Goal: Check status: Check status

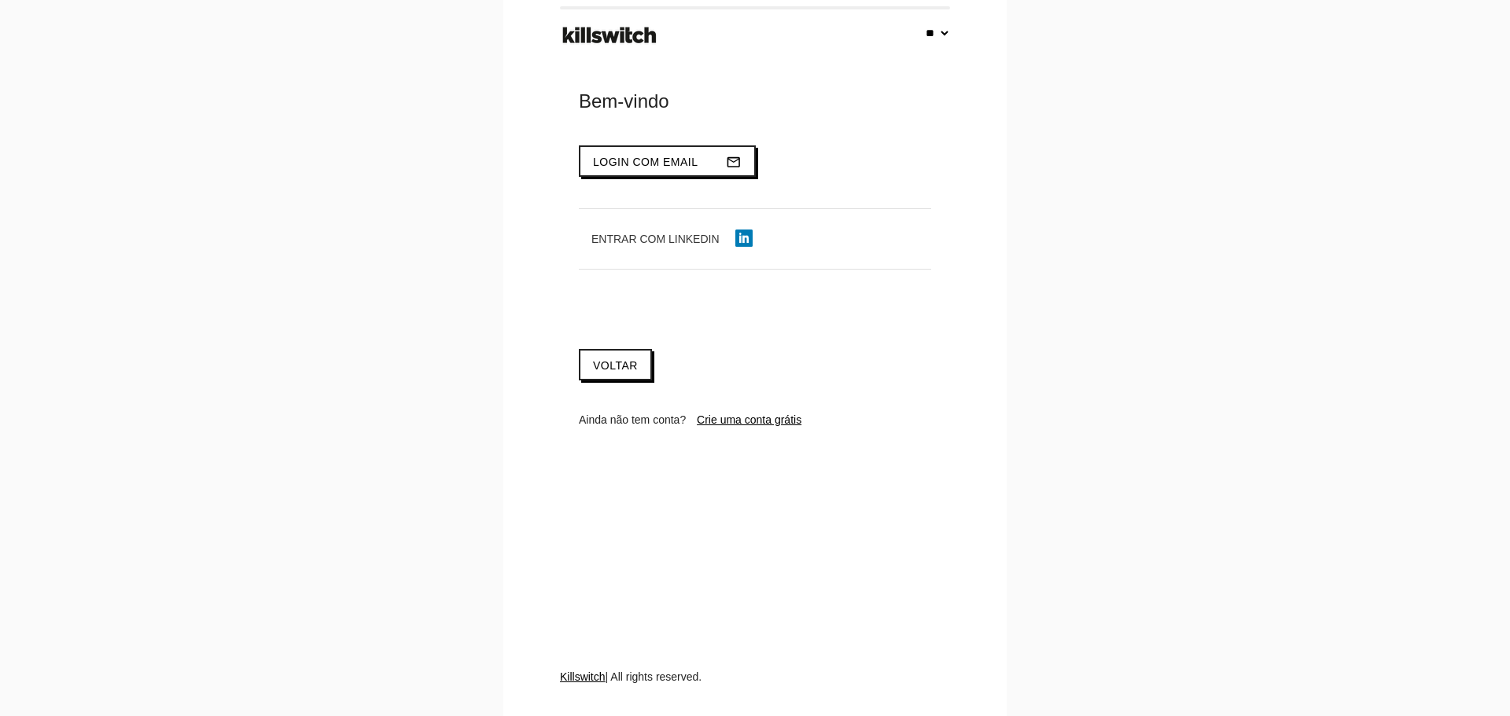
select select "**"
type input "**********"
click at [655, 163] on span "Login com email" at bounding box center [645, 162] width 105 height 13
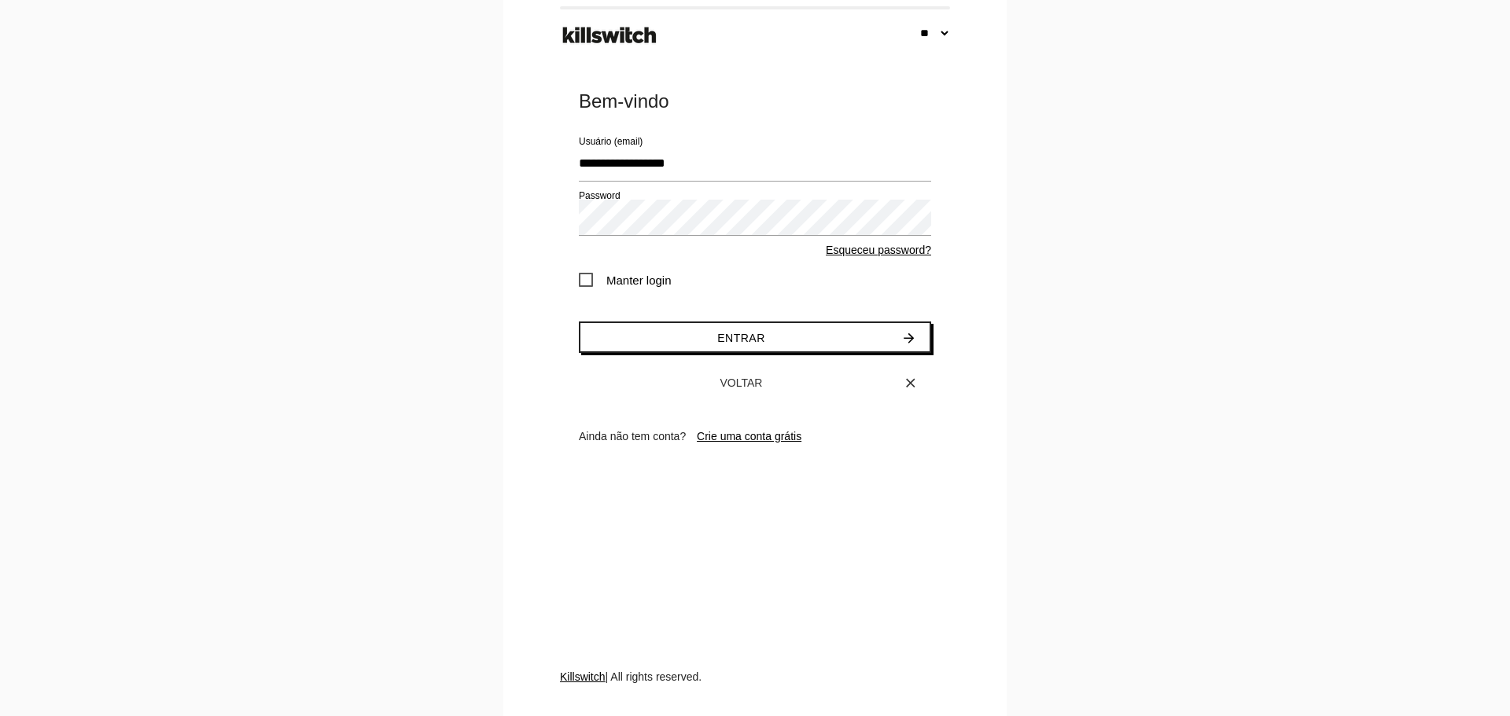
click at [614, 288] on span "Manter login" at bounding box center [625, 281] width 93 height 20
click at [670, 325] on button "Entrar arrow_forward" at bounding box center [755, 337] width 352 height 31
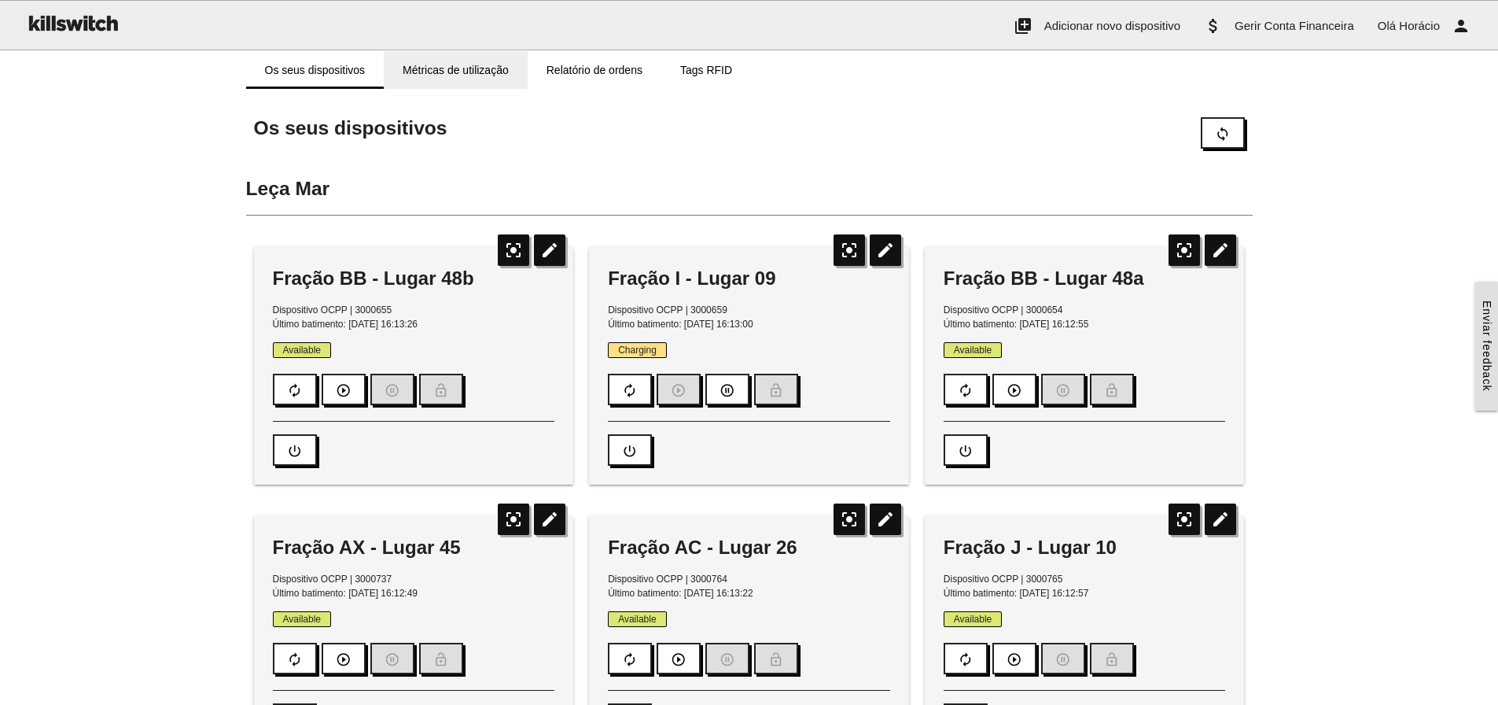
click at [476, 67] on link "Métricas de utilização" at bounding box center [456, 70] width 144 height 38
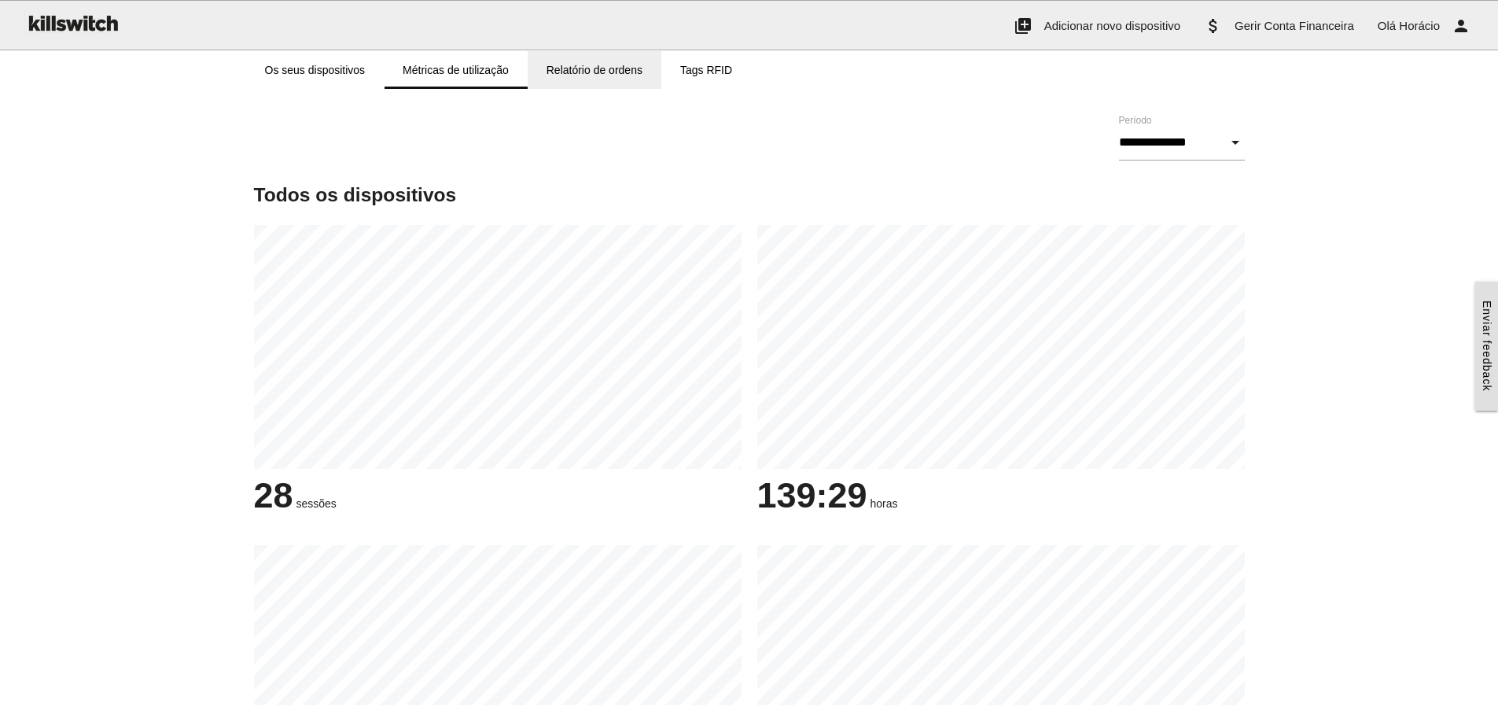
click at [573, 66] on link "Relatório de ordens" at bounding box center [595, 70] width 134 height 38
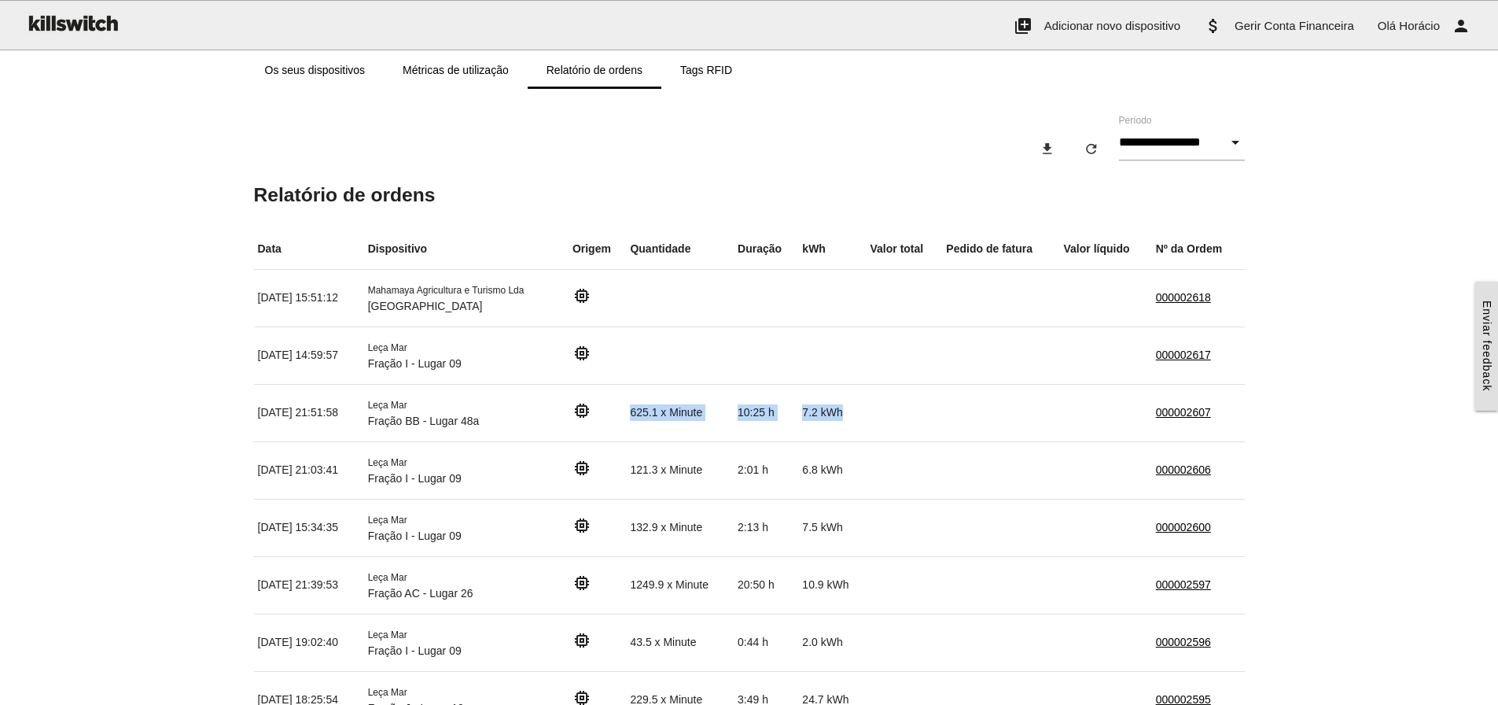
drag, startPoint x: 656, startPoint y: 411, endPoint x: 873, endPoint y: 407, distance: 217.1
click at [873, 407] on tr "01/10/2025, 21:51:58 Leça Mar Fração BB - Lugar 48a memory 625.1 x Minute 10:25…" at bounding box center [749, 412] width 991 height 57
click at [866, 410] on td "7.2 kWh" at bounding box center [832, 412] width 68 height 57
click at [866, 418] on td "7.2 kWh" at bounding box center [832, 412] width 68 height 57
click at [330, 72] on link "Os seus dispositivos" at bounding box center [315, 70] width 138 height 38
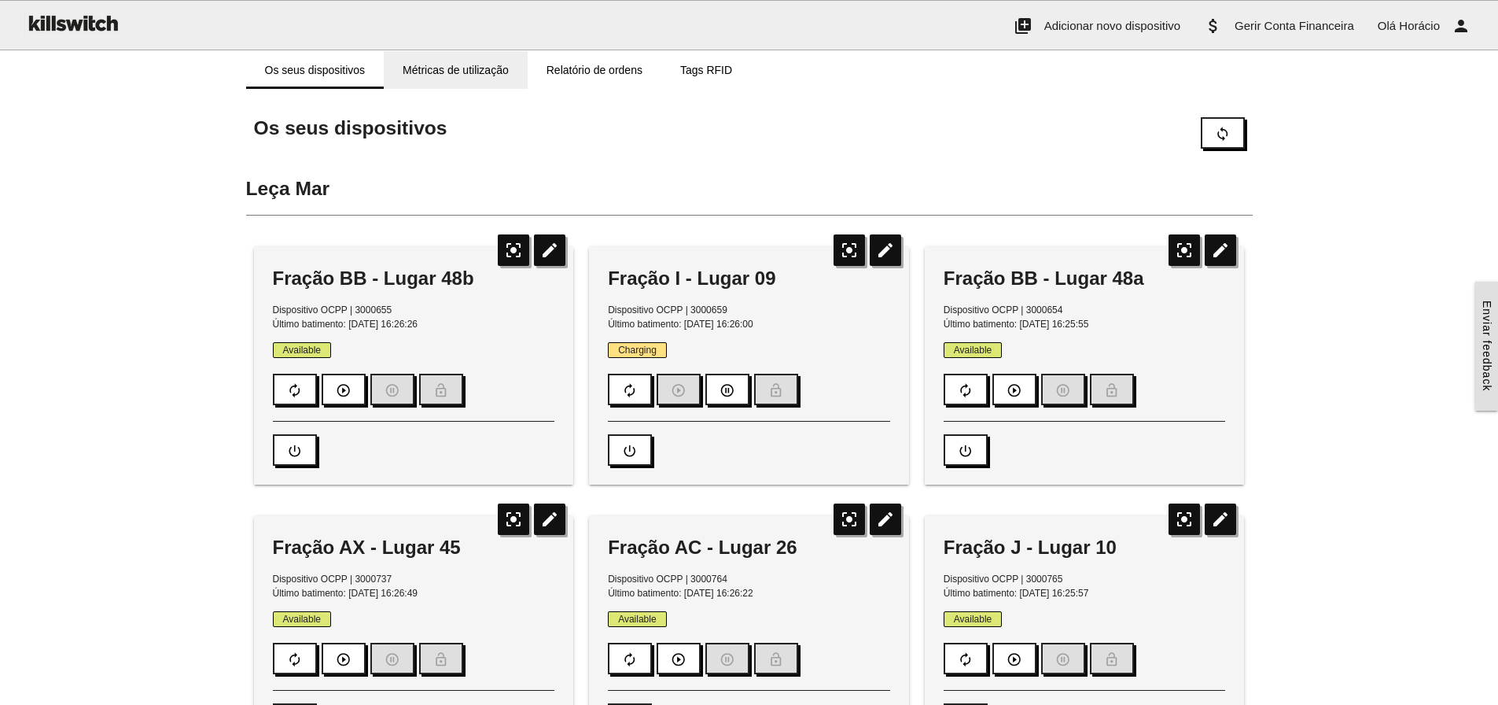
click at [468, 68] on link "Métricas de utilização" at bounding box center [456, 70] width 144 height 38
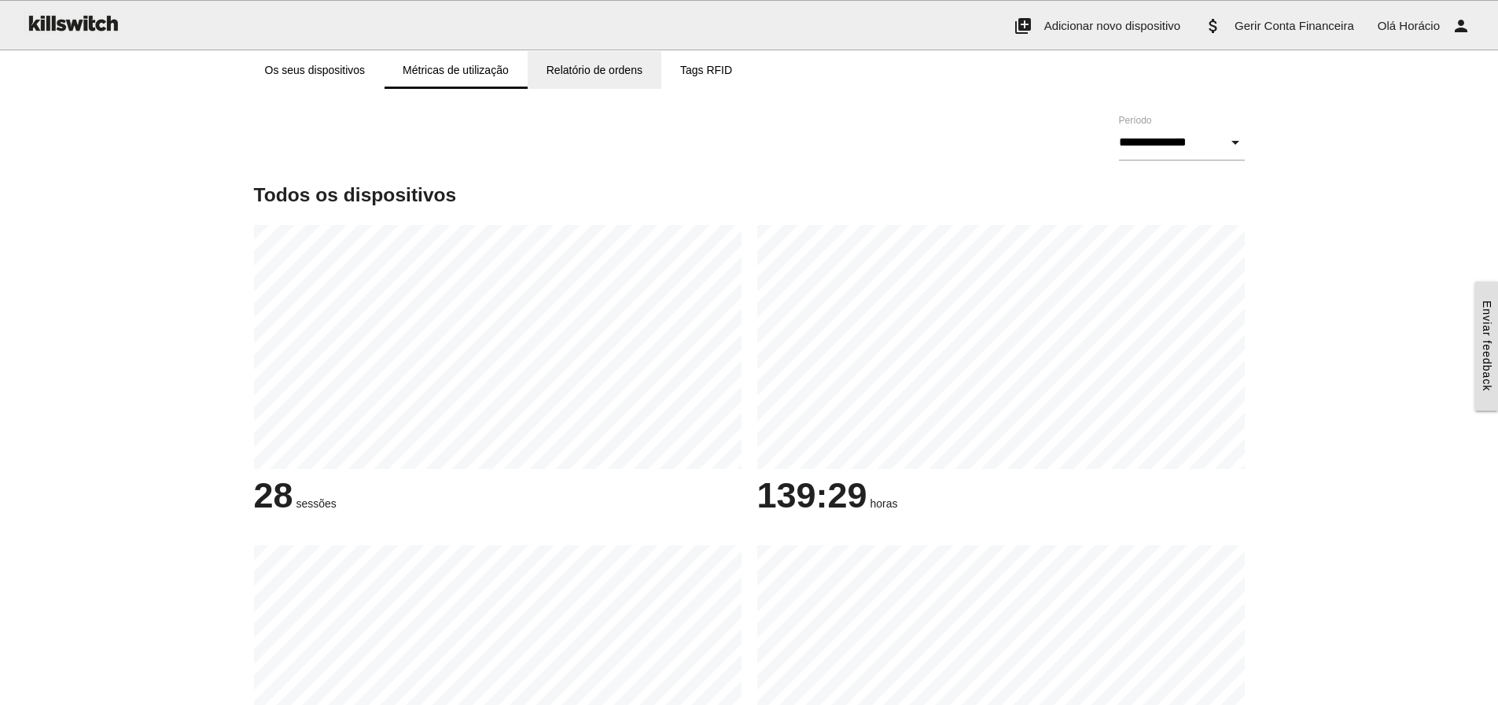
click at [580, 75] on link "Relatório de ordens" at bounding box center [595, 70] width 134 height 38
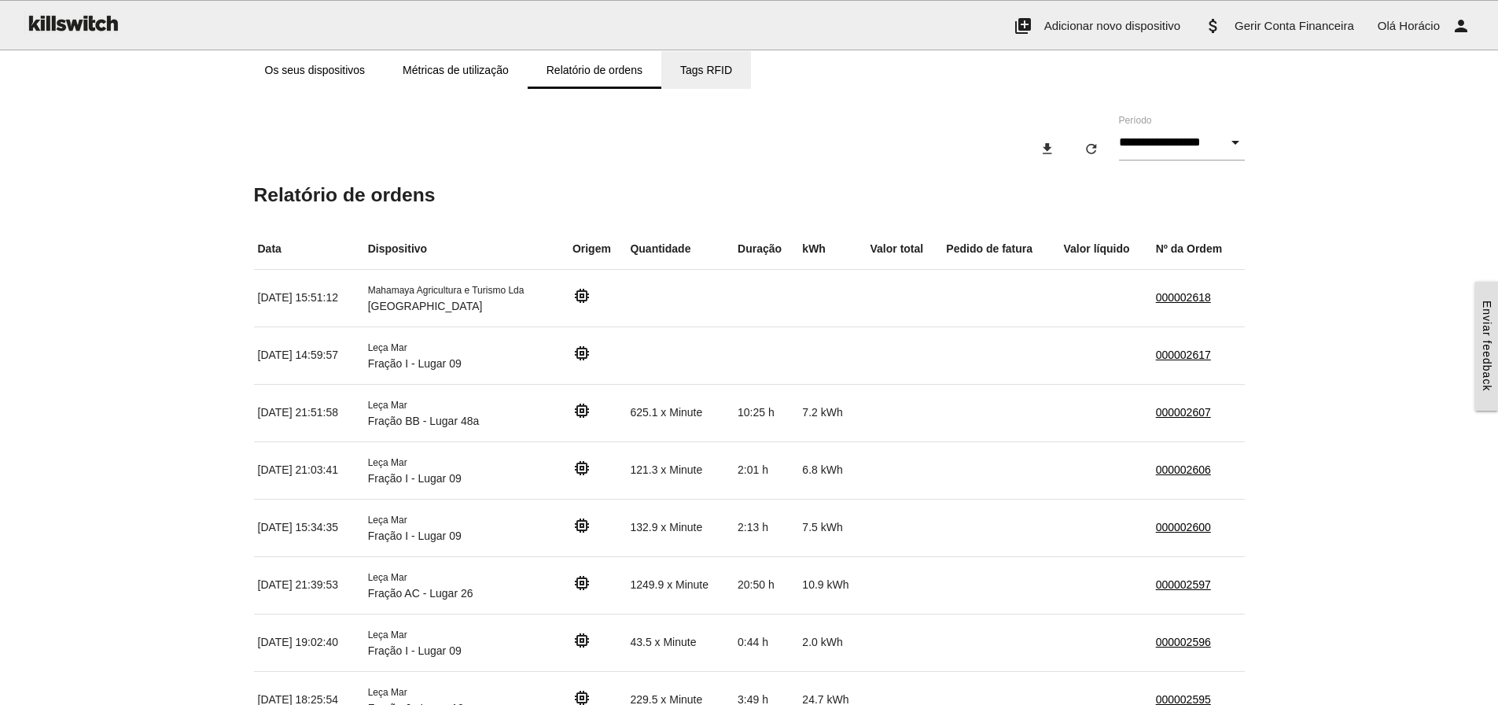
click at [698, 71] on link "Tags RFID" at bounding box center [706, 70] width 90 height 38
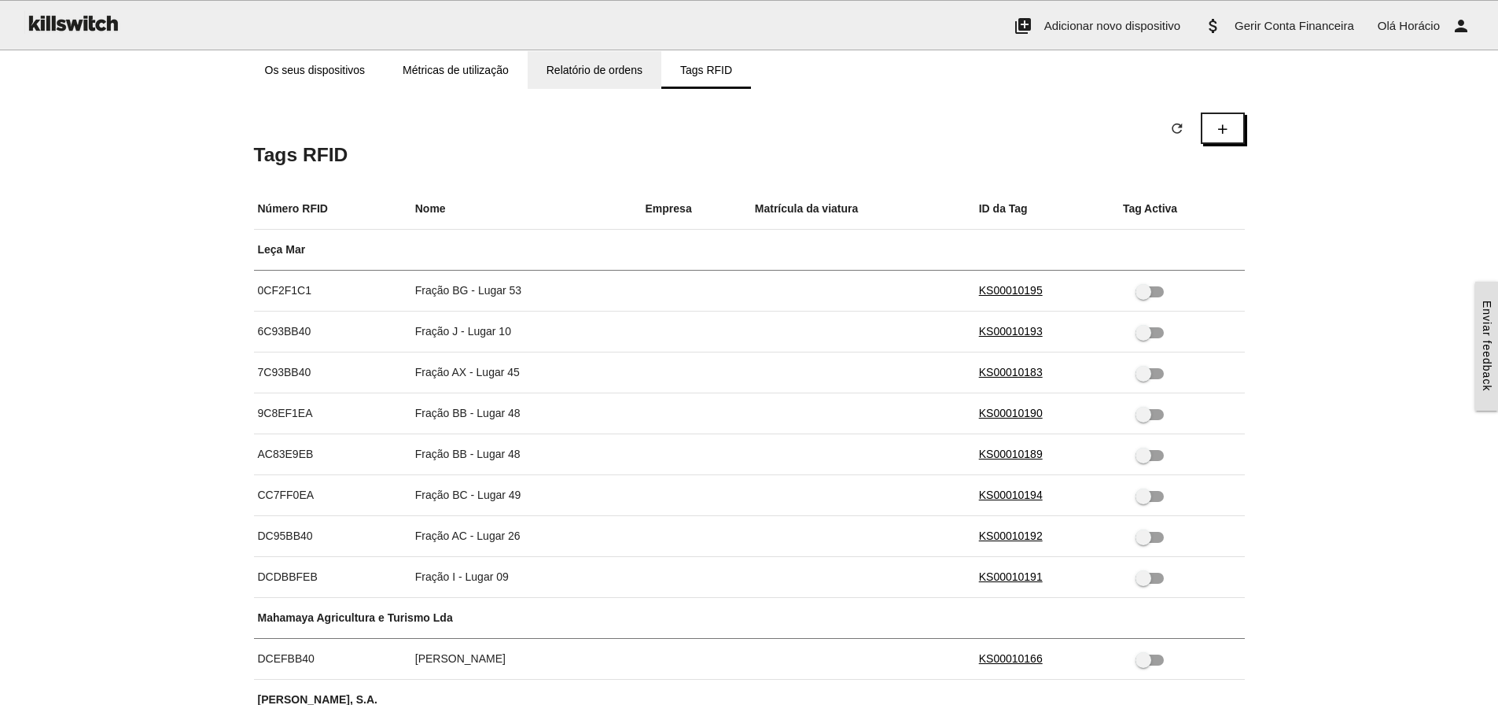
click at [602, 69] on link "Relatório de ordens" at bounding box center [595, 70] width 134 height 38
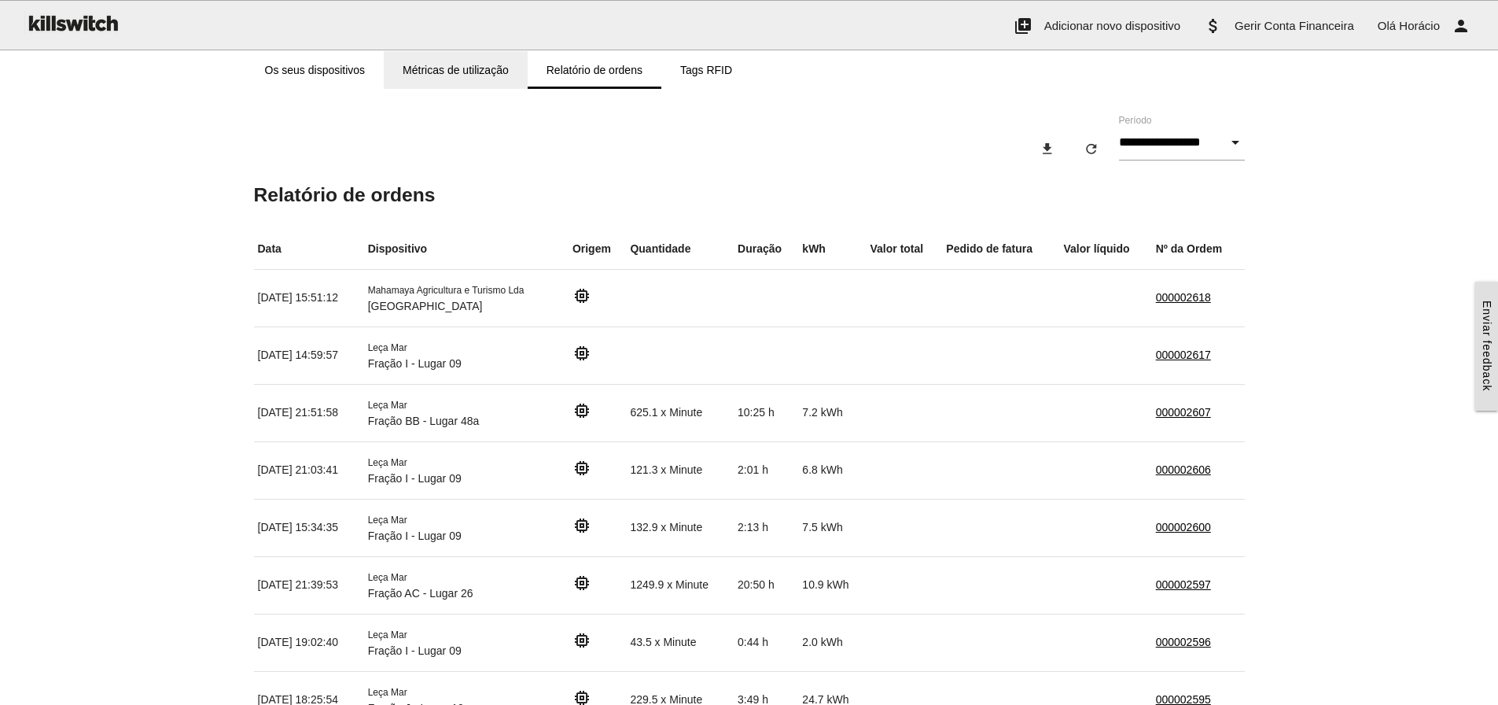
click at [454, 68] on link "Métricas de utilização" at bounding box center [456, 70] width 144 height 38
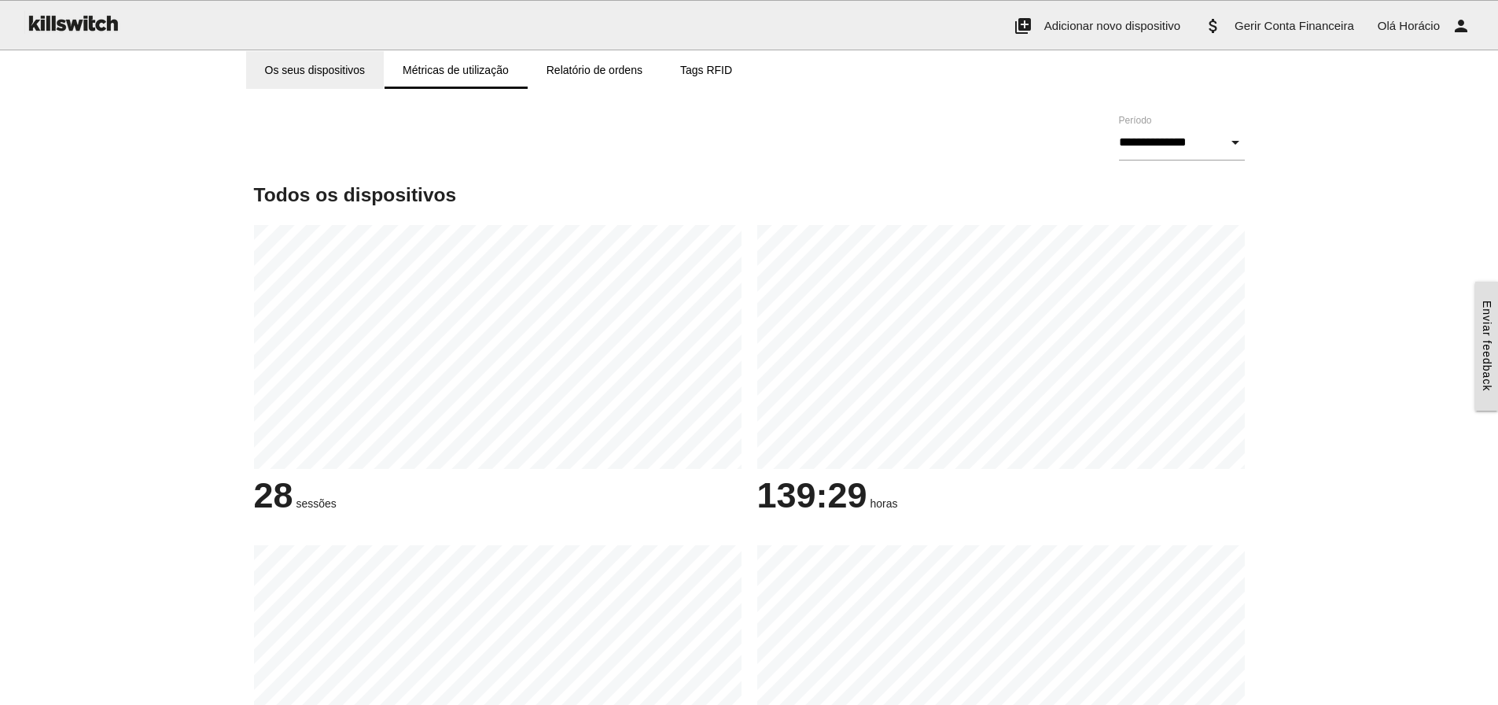
click at [310, 67] on link "Os seus dispositivos" at bounding box center [315, 70] width 138 height 38
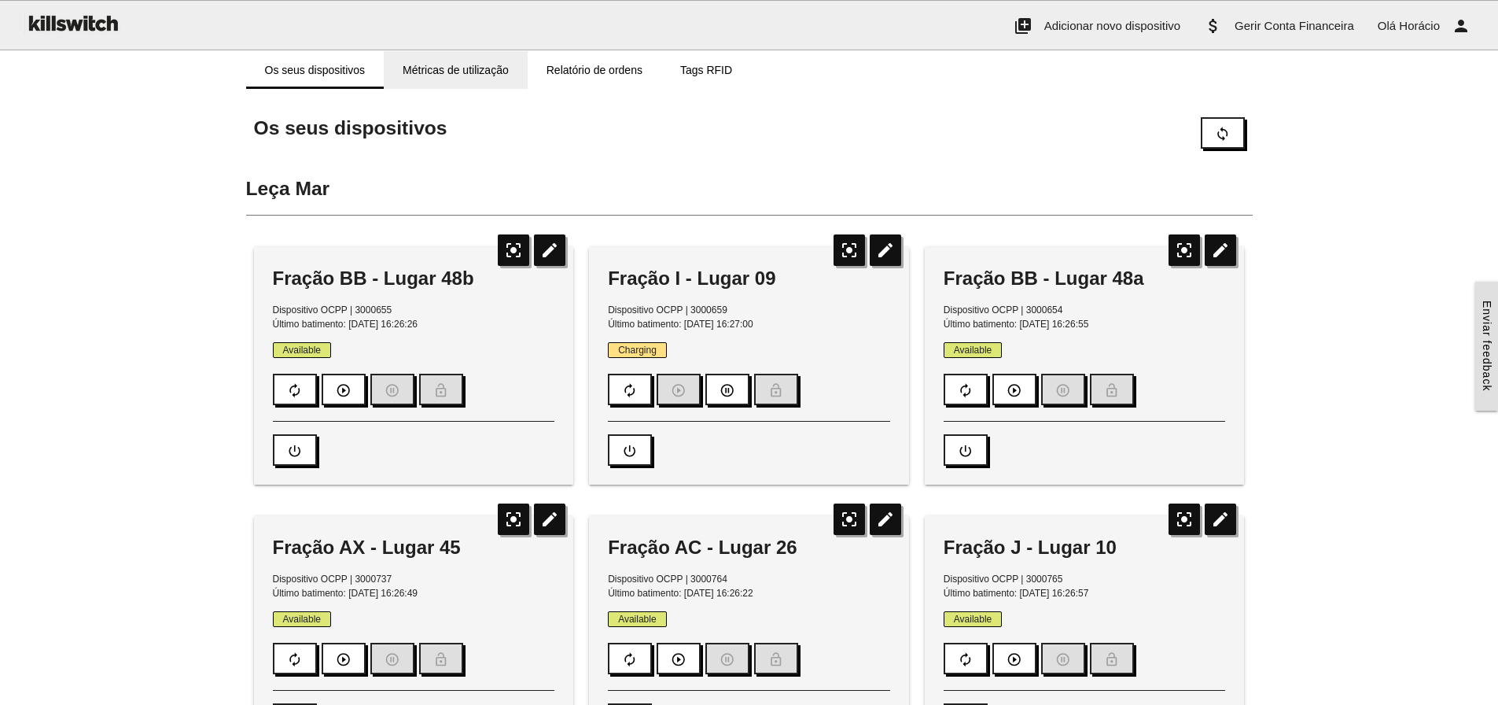
click at [437, 67] on link "Métricas de utilização" at bounding box center [456, 70] width 144 height 38
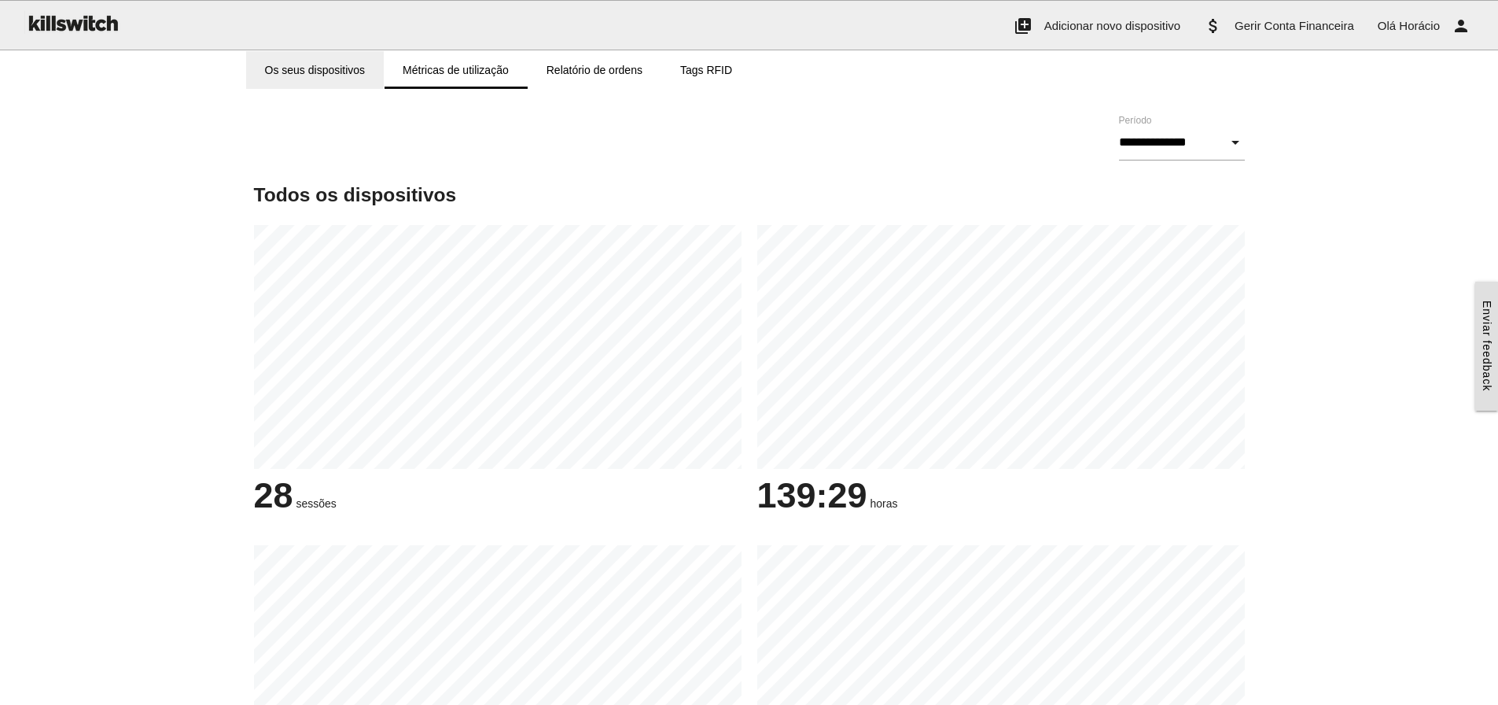
click at [302, 68] on link "Os seus dispositivos" at bounding box center [315, 70] width 138 height 38
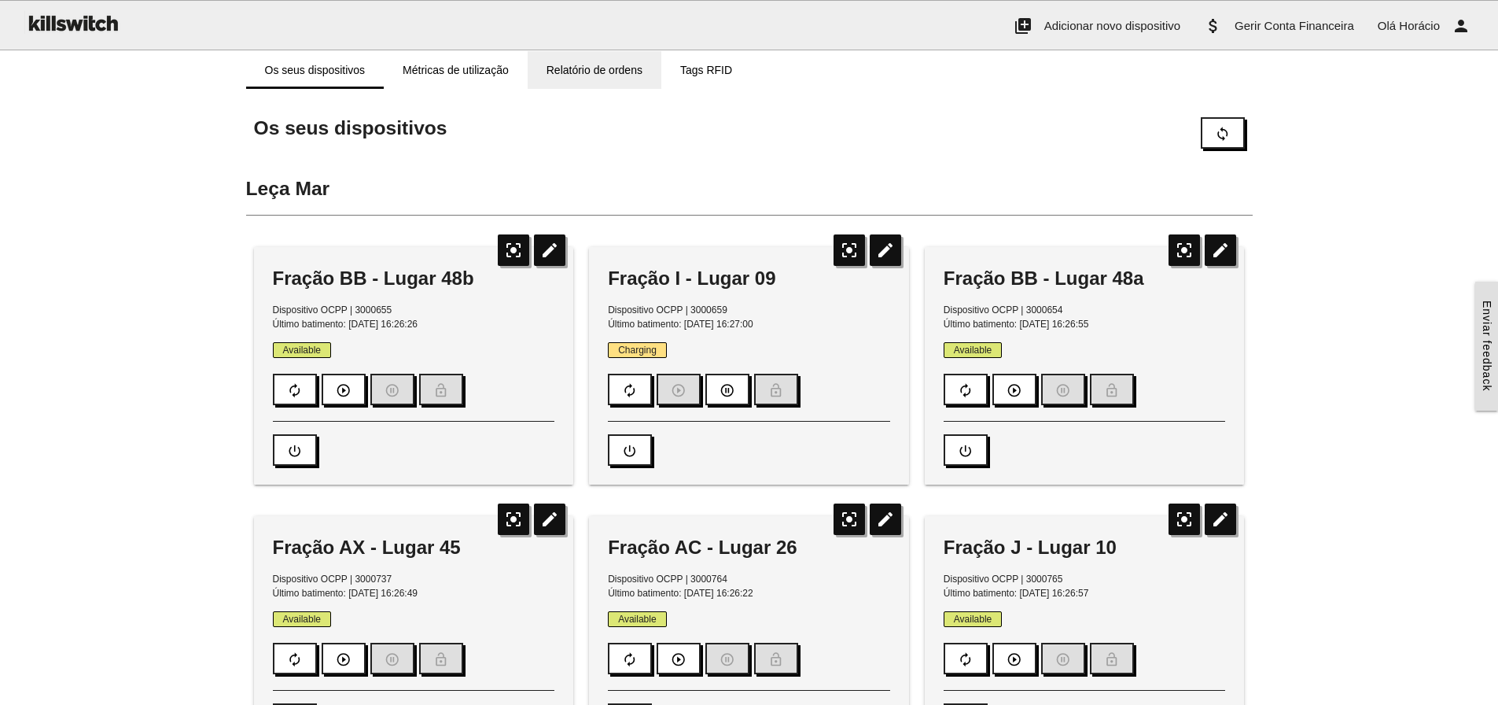
click at [565, 69] on link "Relatório de ordens" at bounding box center [595, 70] width 134 height 38
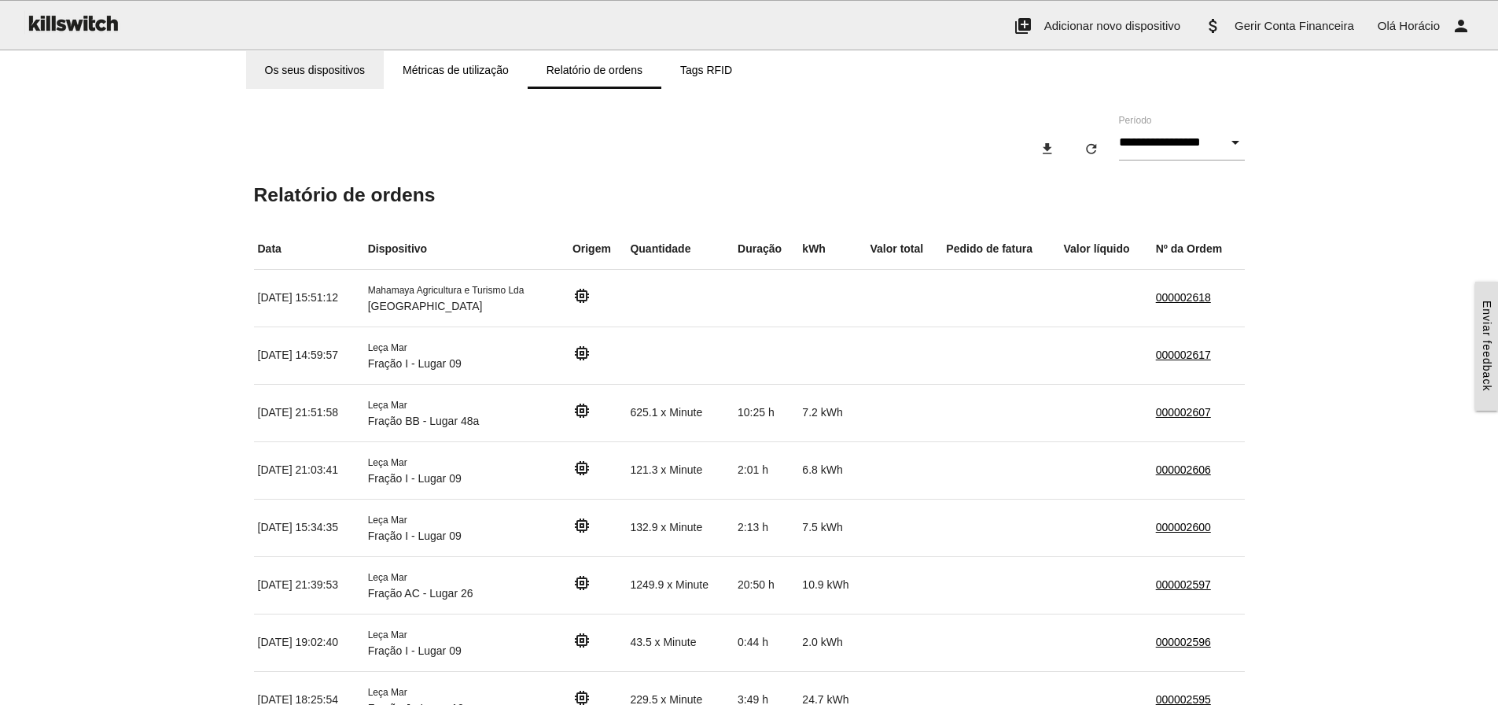
click at [317, 73] on link "Os seus dispositivos" at bounding box center [315, 70] width 138 height 38
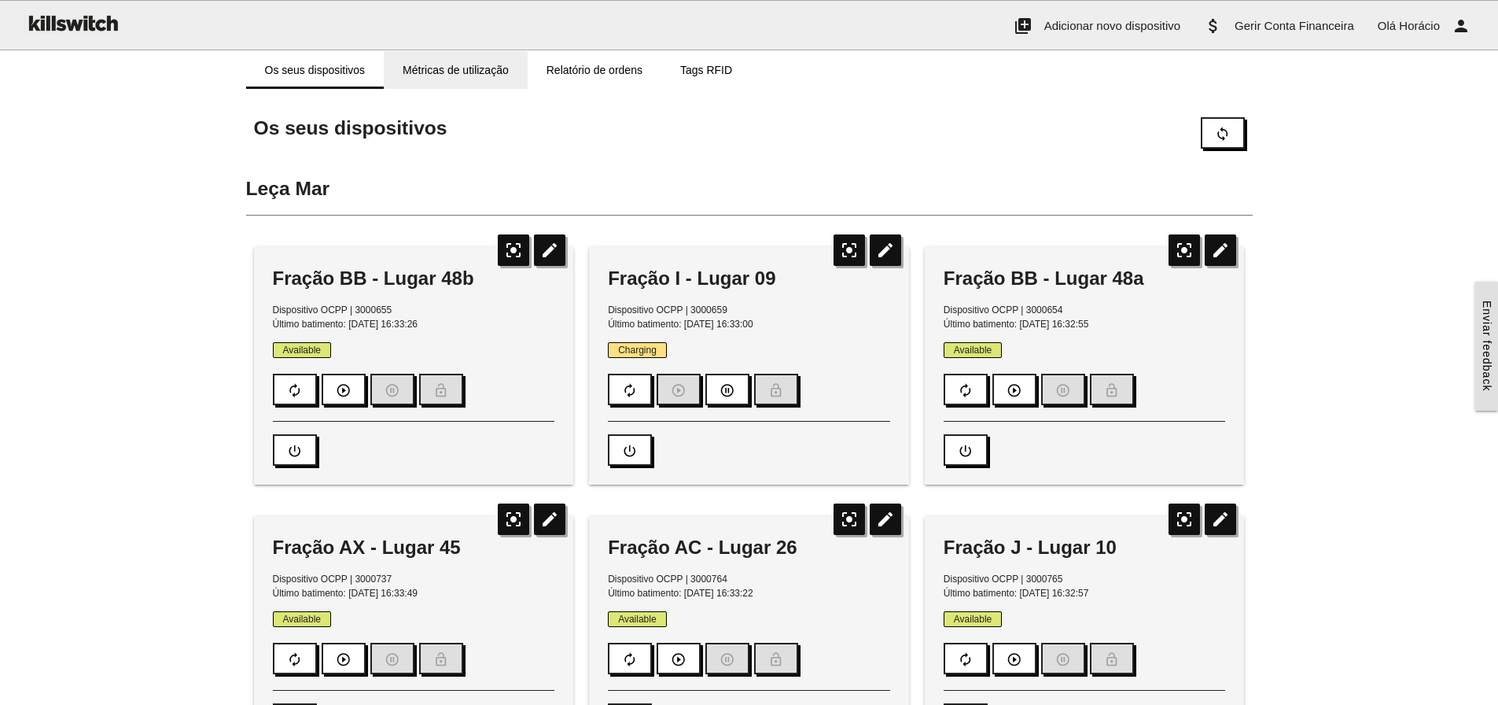
click at [465, 71] on link "Métricas de utilização" at bounding box center [456, 70] width 144 height 38
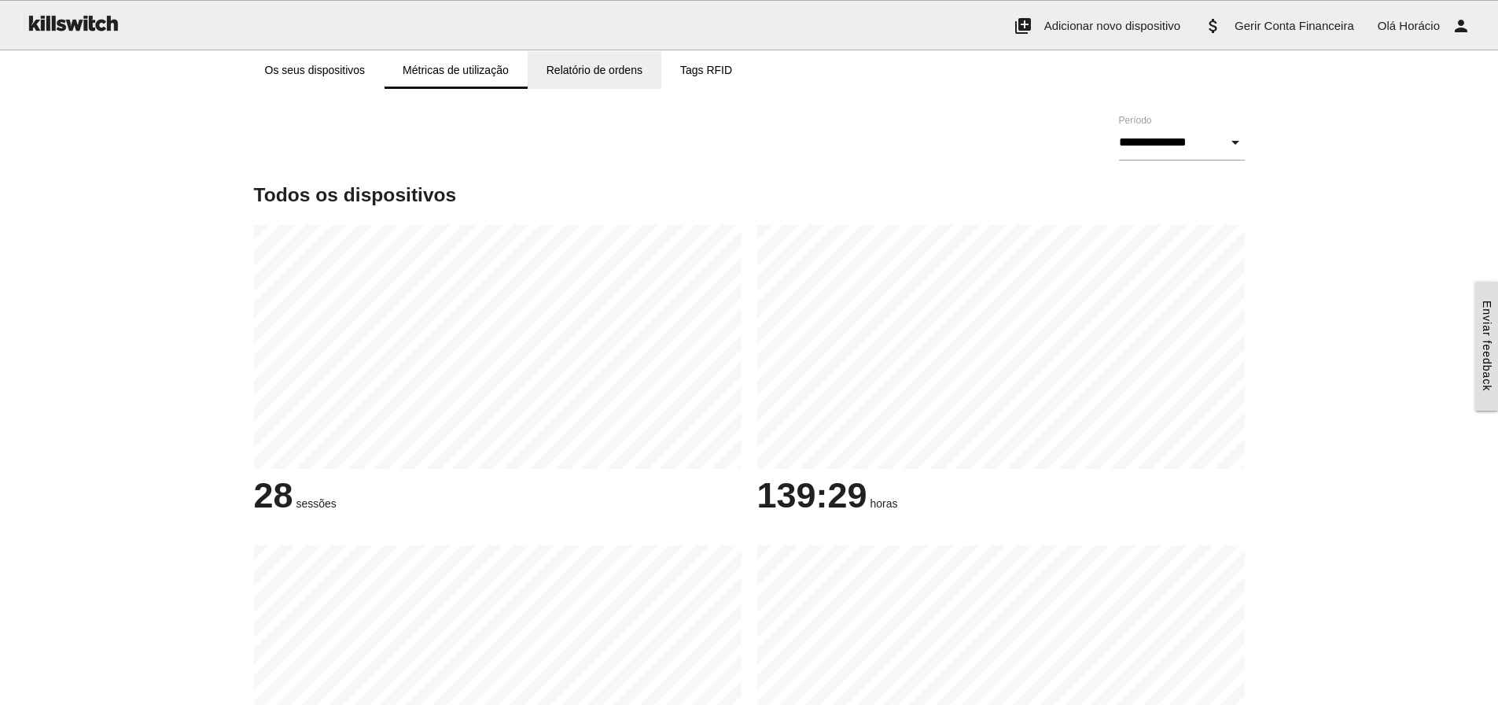
click at [624, 63] on link "Relatório de ordens" at bounding box center [595, 70] width 134 height 38
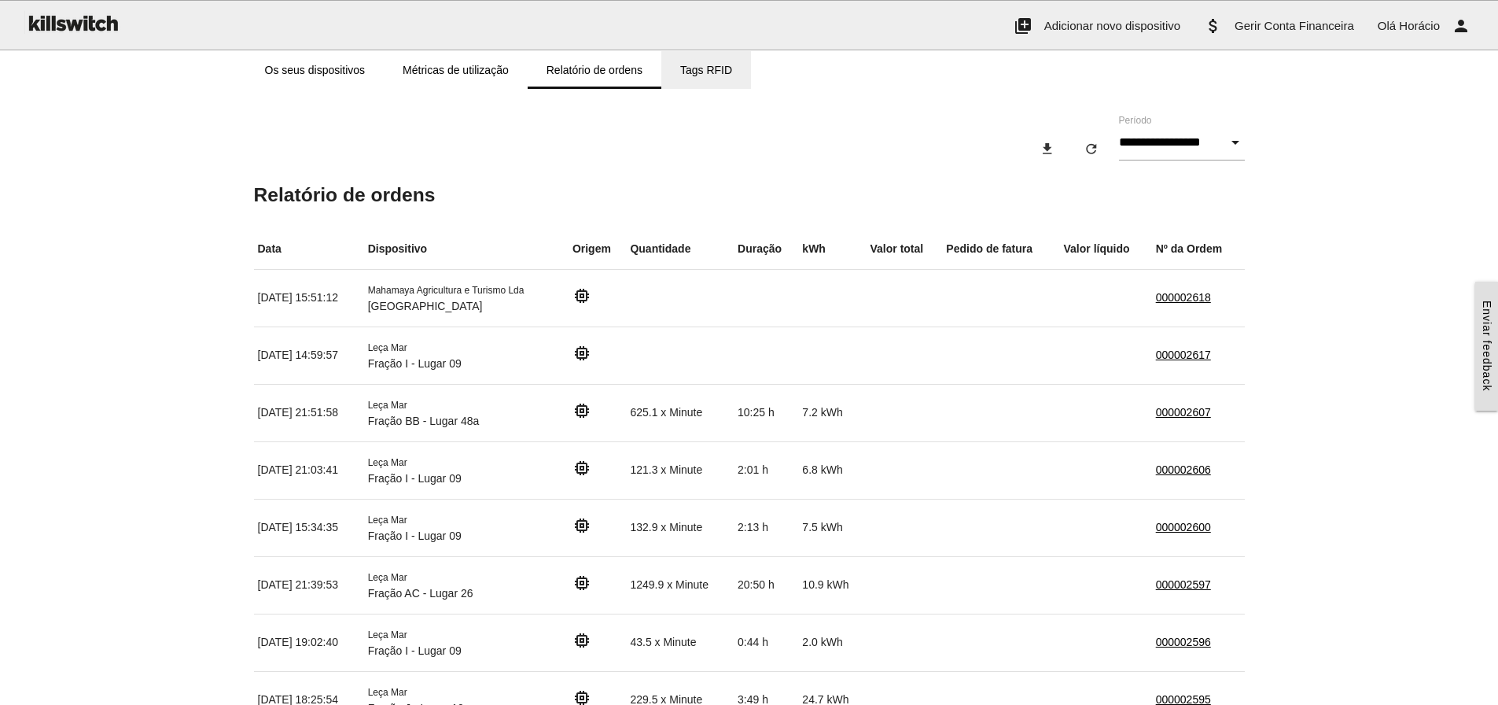
click at [705, 69] on link "Tags RFID" at bounding box center [706, 70] width 90 height 38
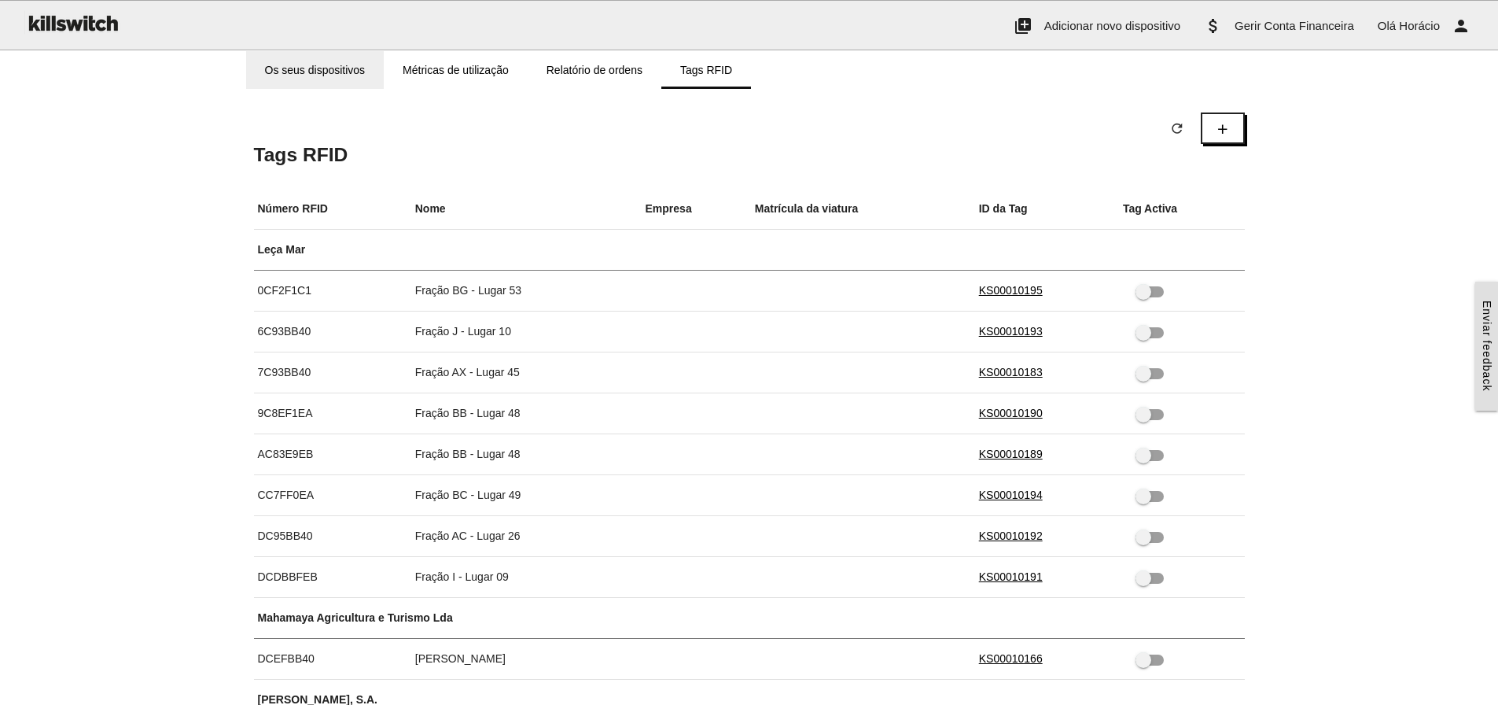
click at [330, 66] on link "Os seus dispositivos" at bounding box center [315, 70] width 138 height 38
